Goal: Task Accomplishment & Management: Complete application form

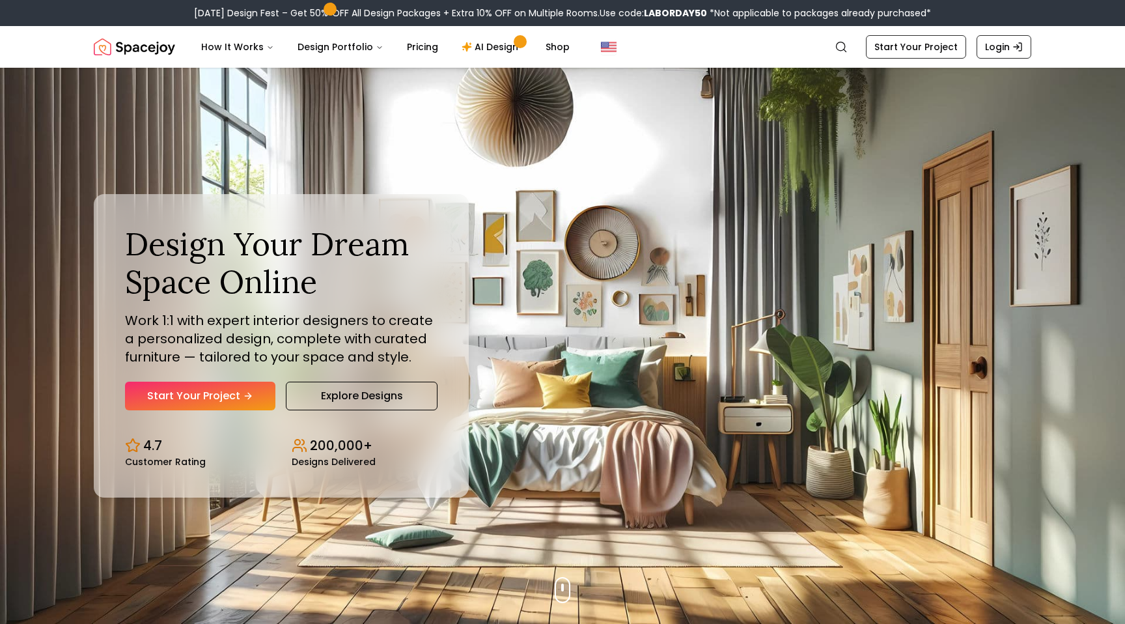
click at [229, 402] on link "Start Your Project" at bounding box center [200, 396] width 150 height 29
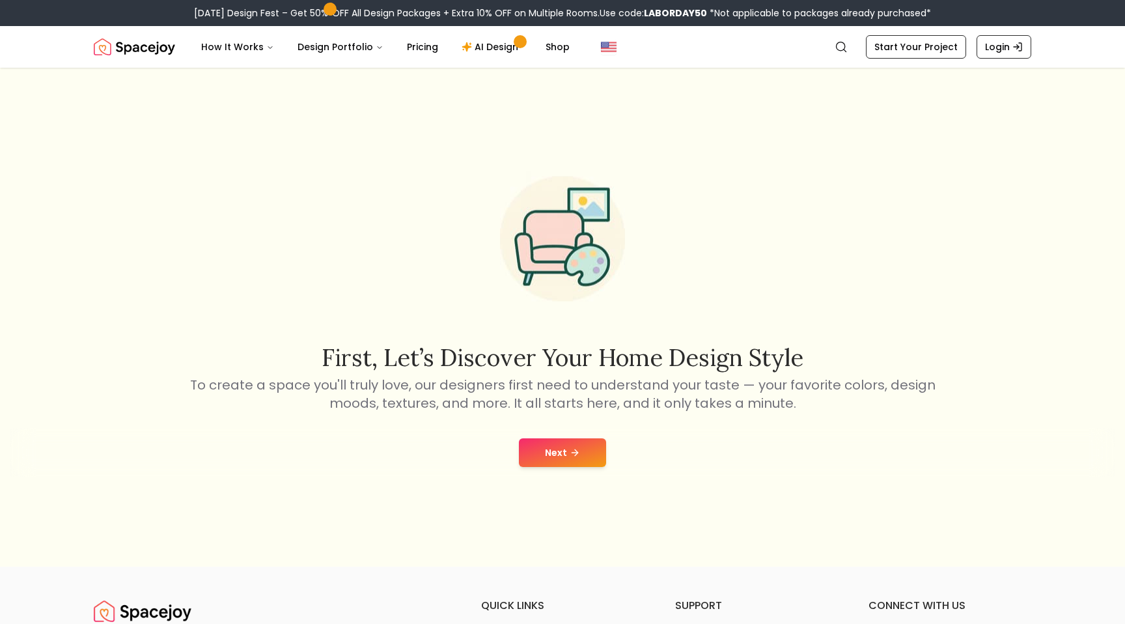
click at [570, 451] on icon at bounding box center [575, 452] width 10 height 10
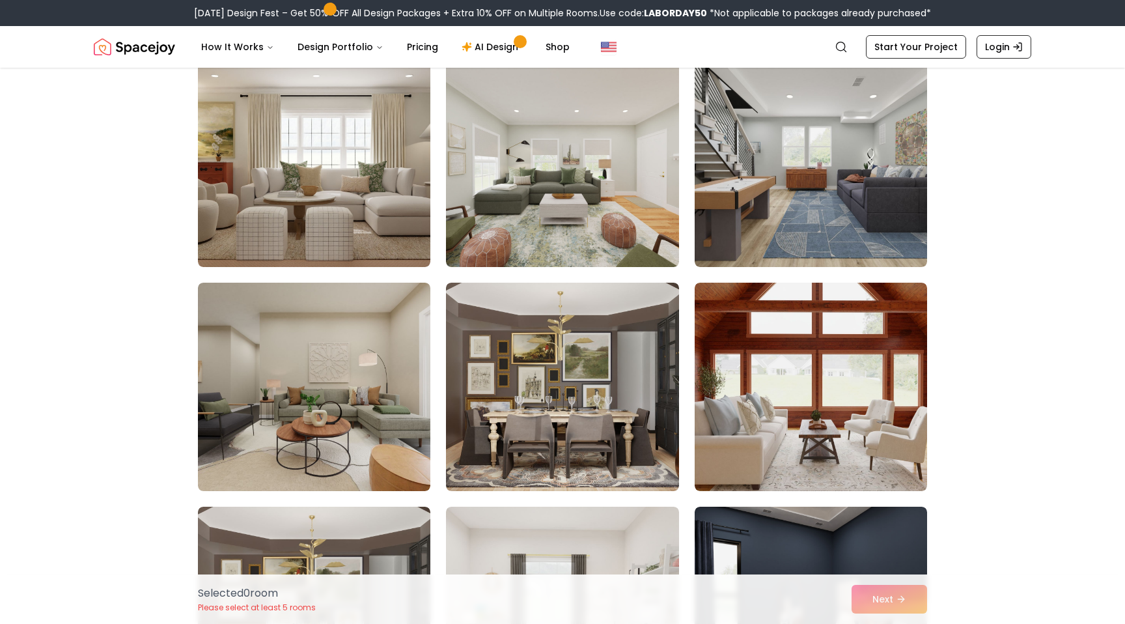
scroll to position [790, 0]
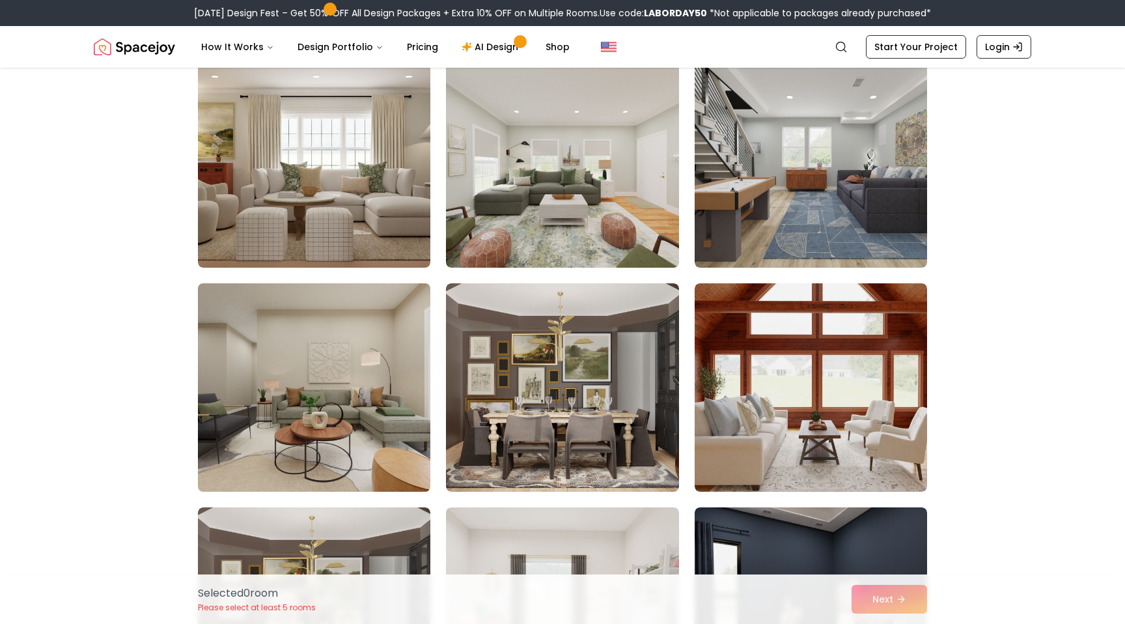
click at [388, 432] on img at bounding box center [314, 387] width 244 height 219
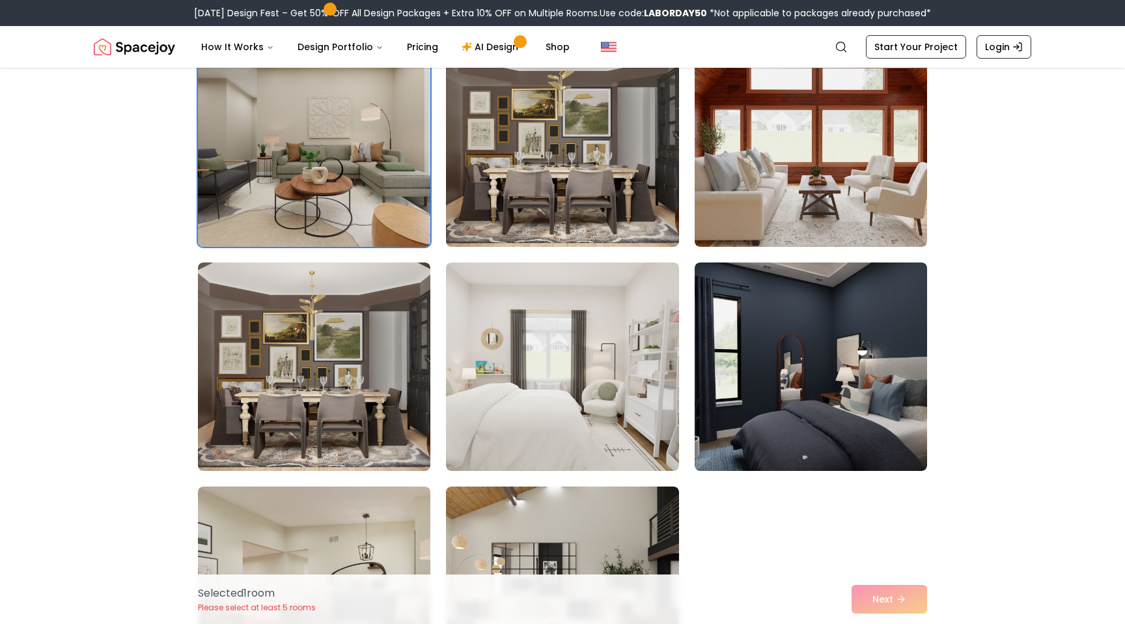
scroll to position [1066, 0]
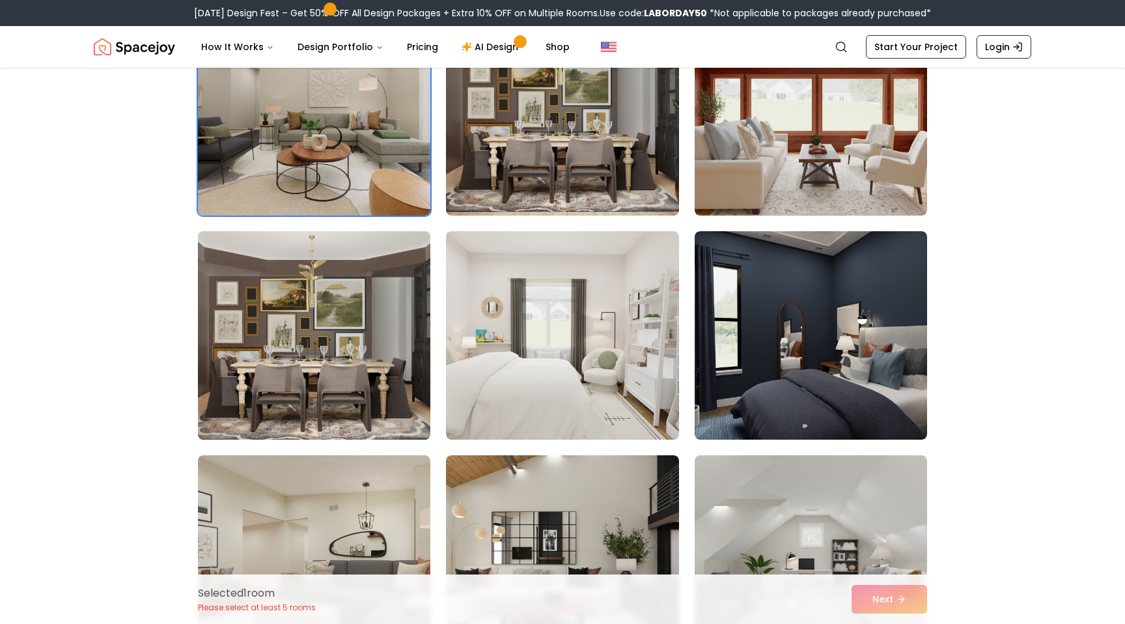
click at [365, 434] on img at bounding box center [314, 335] width 244 height 219
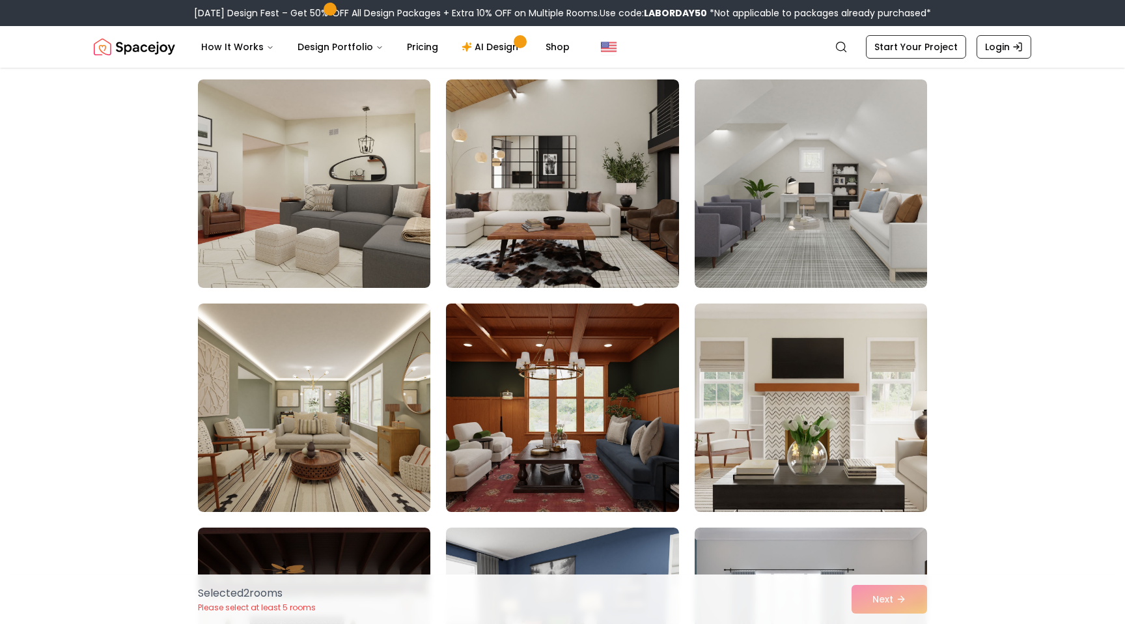
click at [546, 471] on img at bounding box center [562, 407] width 244 height 219
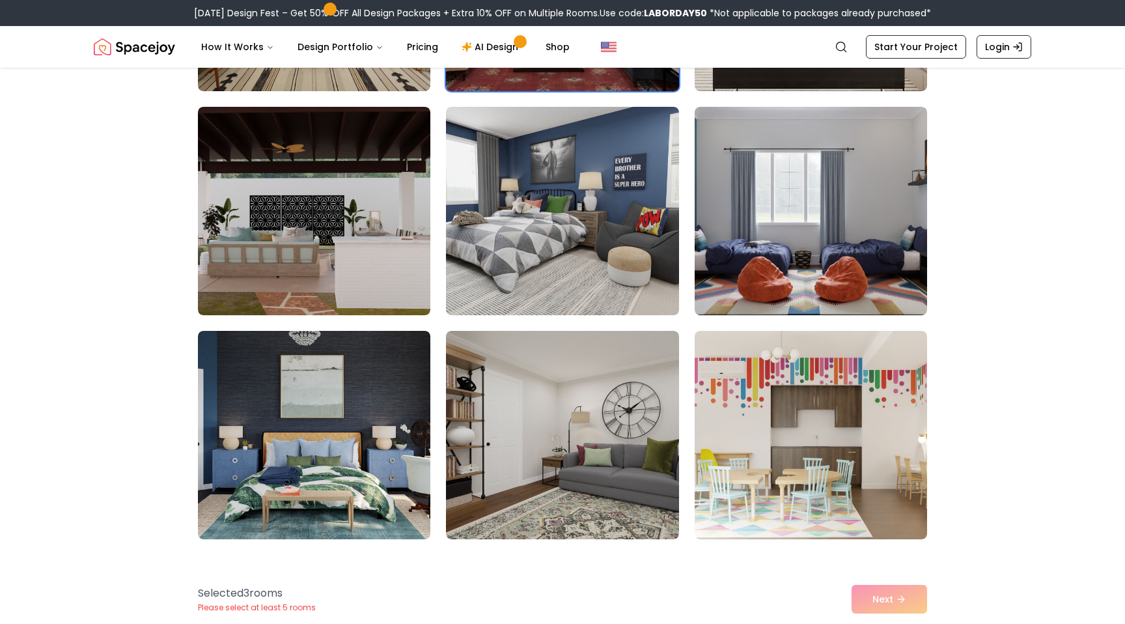
scroll to position [1896, 0]
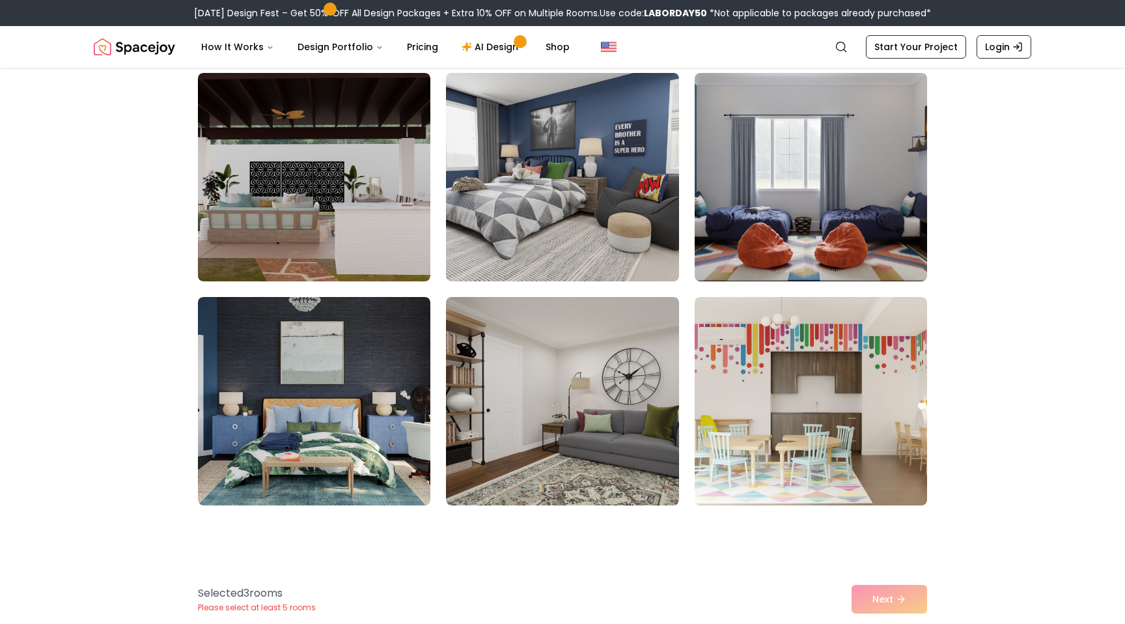
click at [546, 471] on img at bounding box center [562, 401] width 232 height 208
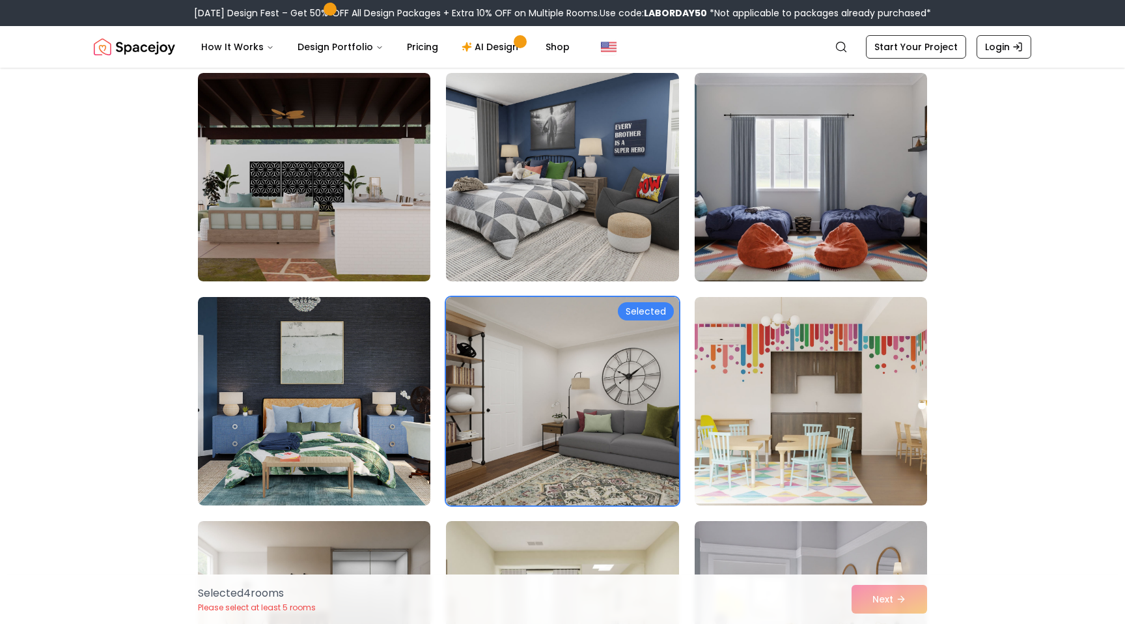
click at [900, 600] on div "Selected 4 room s Please select at least 5 rooms Next" at bounding box center [562, 598] width 750 height 49
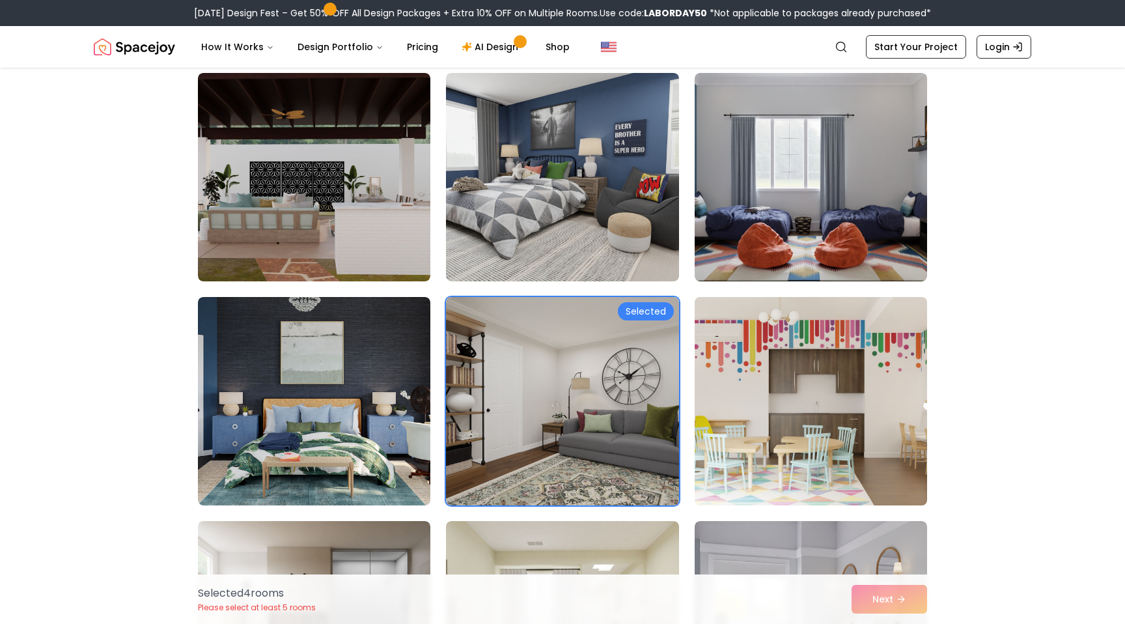
click at [856, 488] on img at bounding box center [811, 401] width 244 height 219
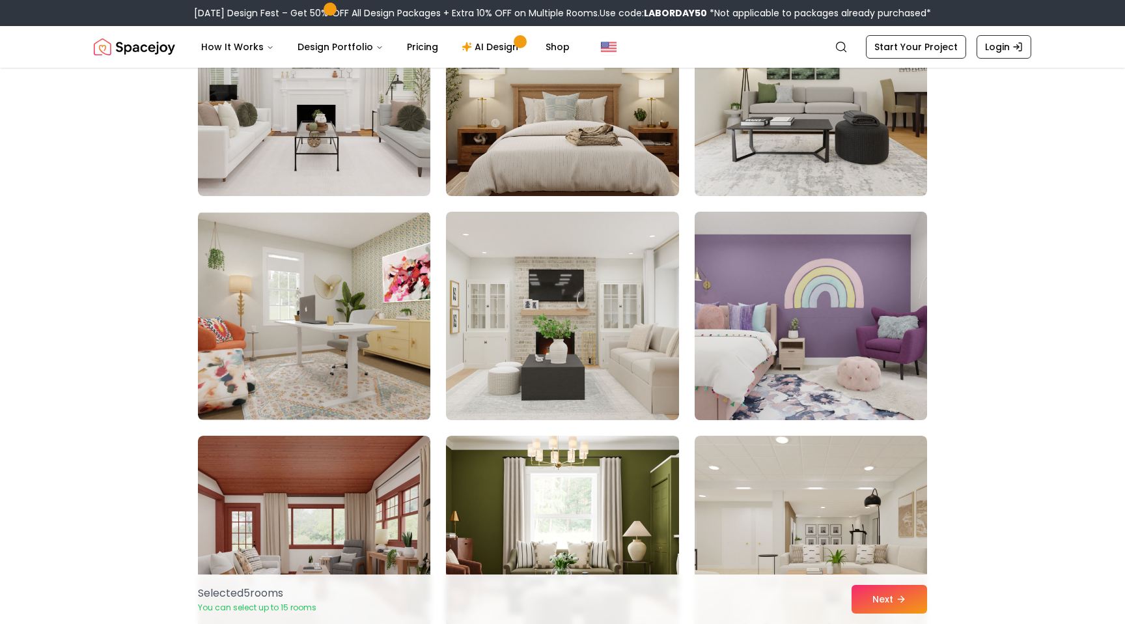
click at [837, 356] on img at bounding box center [811, 315] width 244 height 219
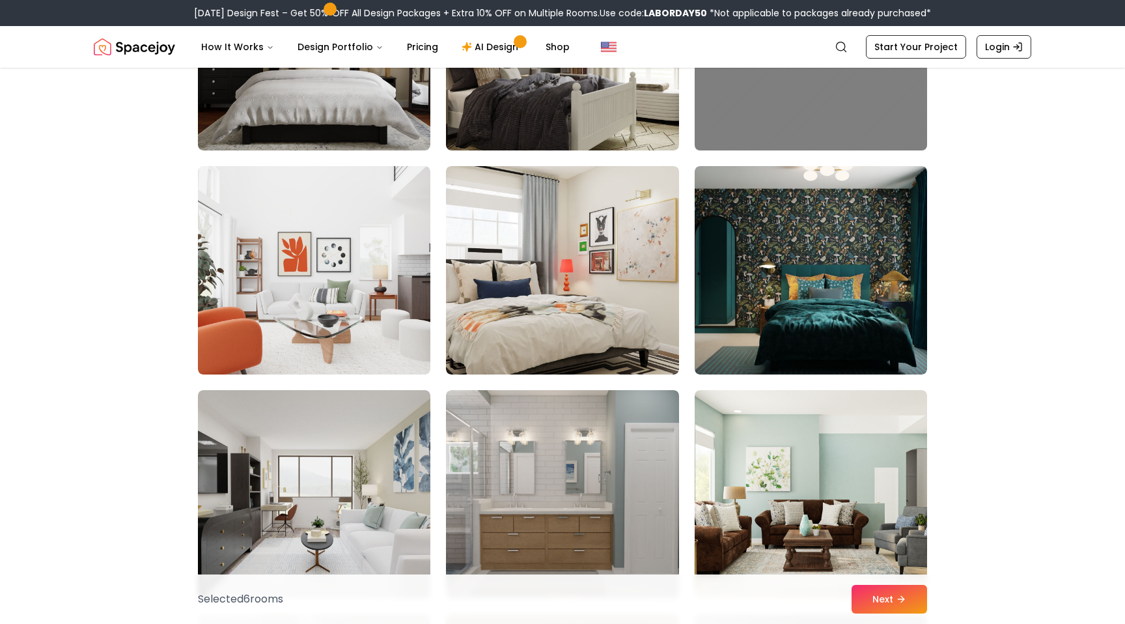
scroll to position [3820, 0]
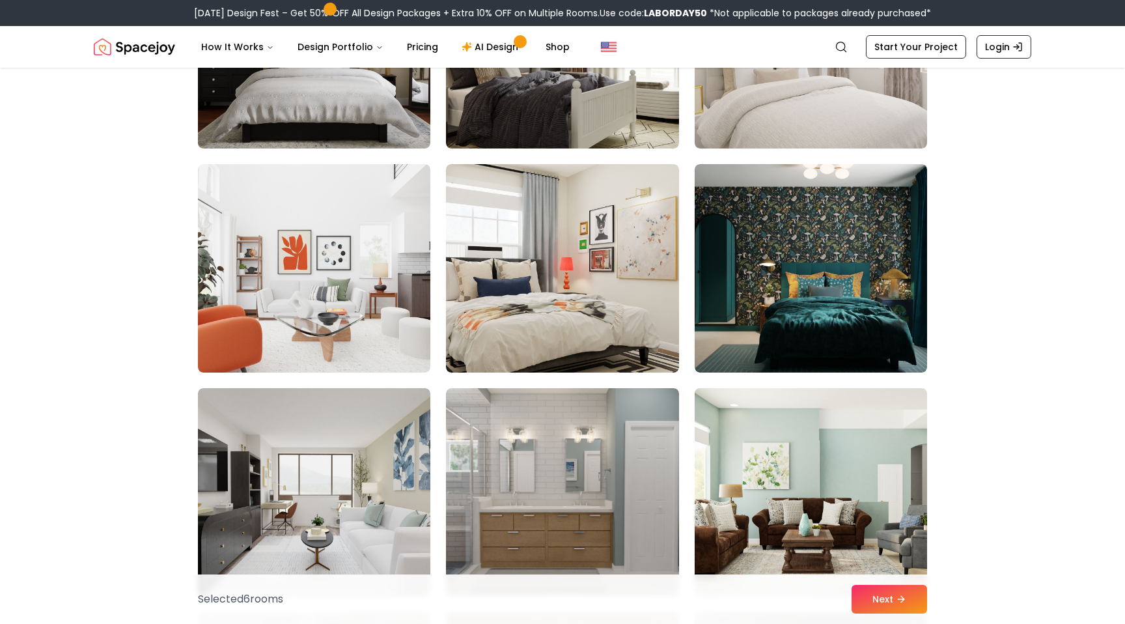
click at [810, 428] on img at bounding box center [811, 492] width 244 height 219
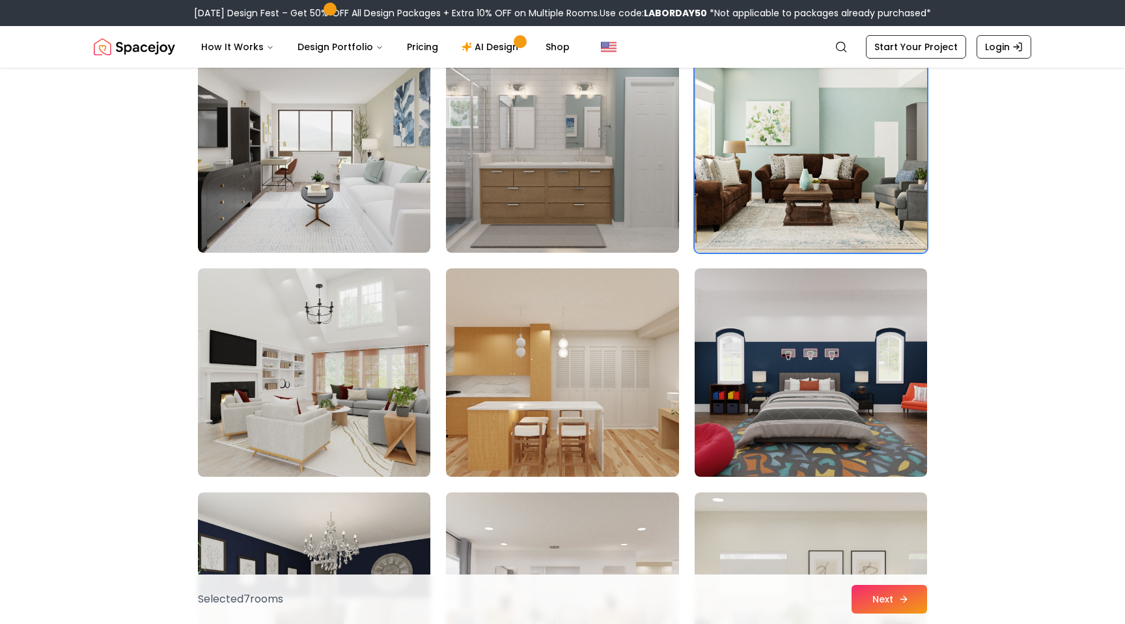
click at [892, 605] on button "Next" at bounding box center [890, 599] width 76 height 29
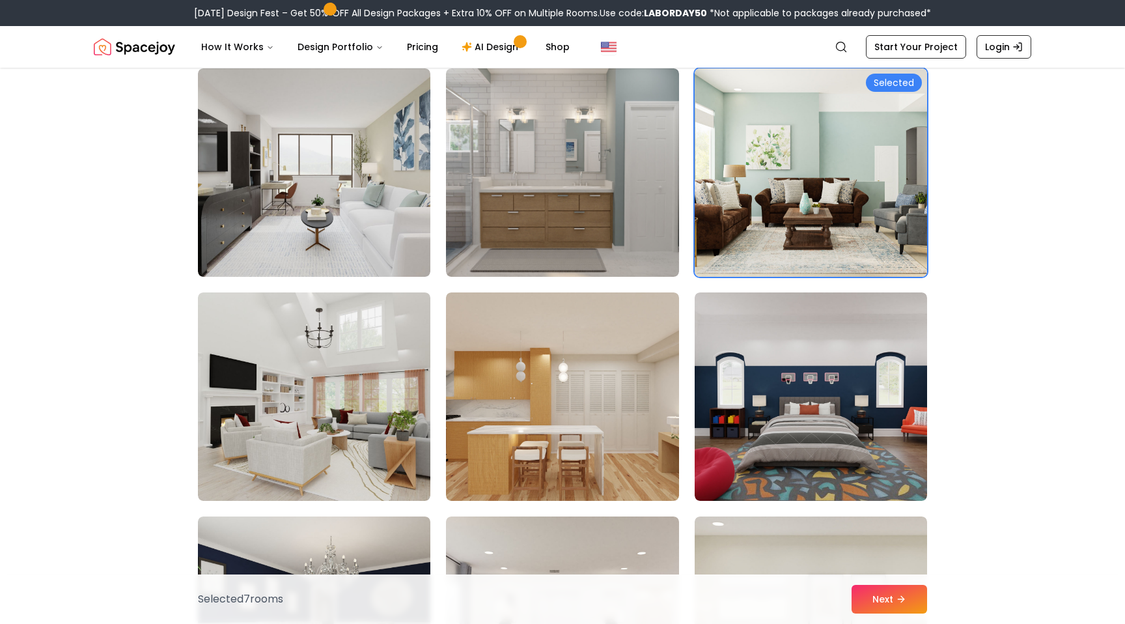
scroll to position [4141, 0]
click at [878, 592] on button "Next" at bounding box center [890, 599] width 76 height 29
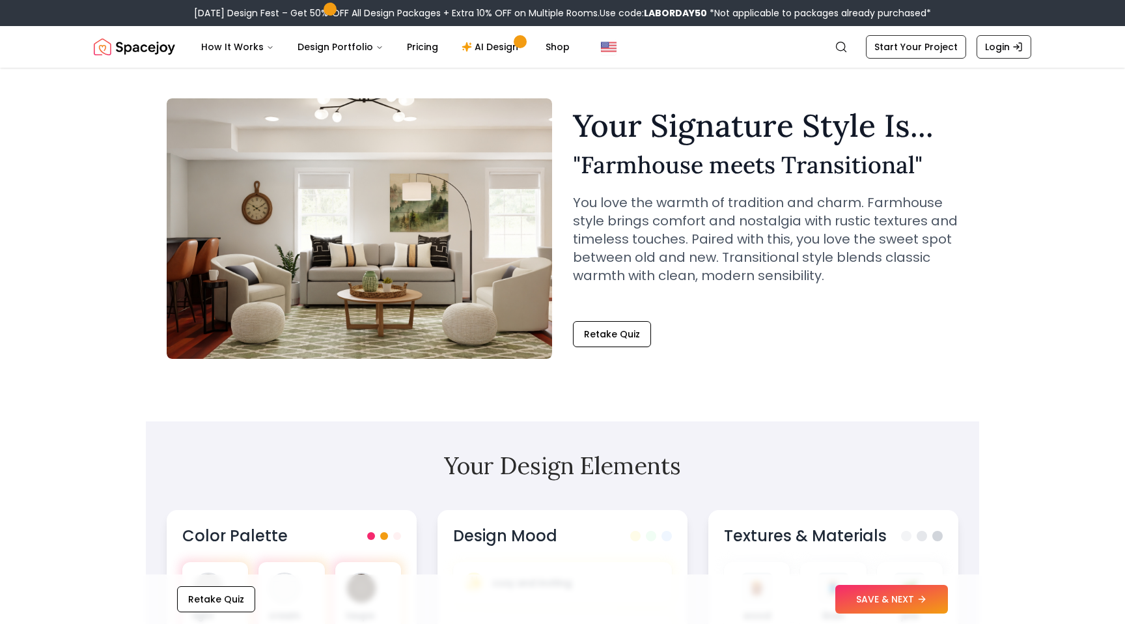
scroll to position [31, 0]
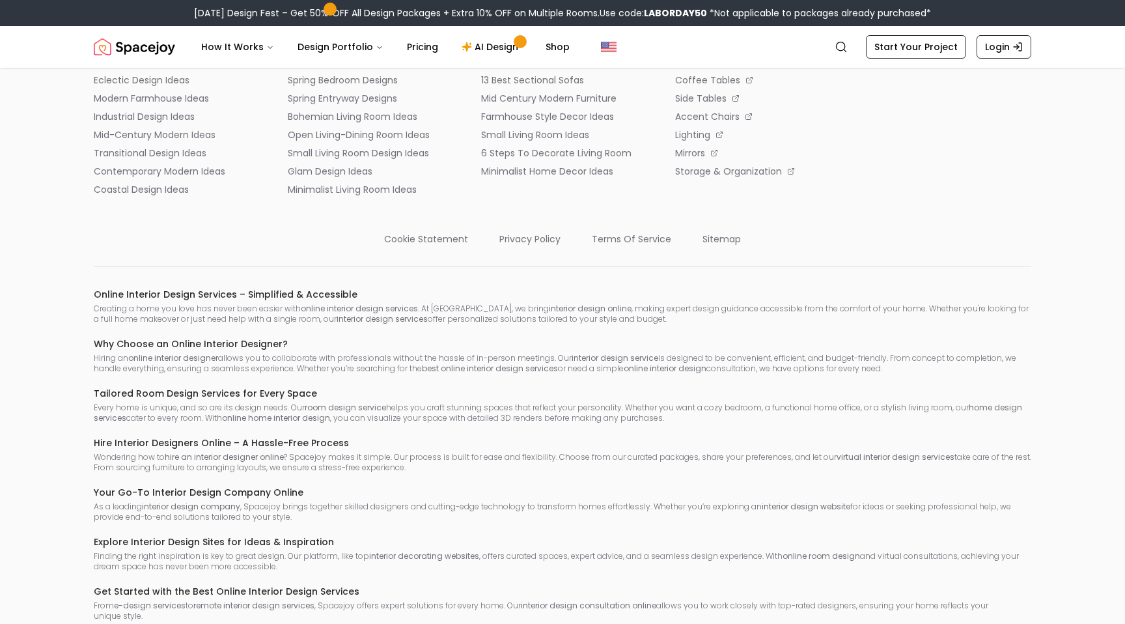
scroll to position [876, 0]
